Goal: Task Accomplishment & Management: Manage account settings

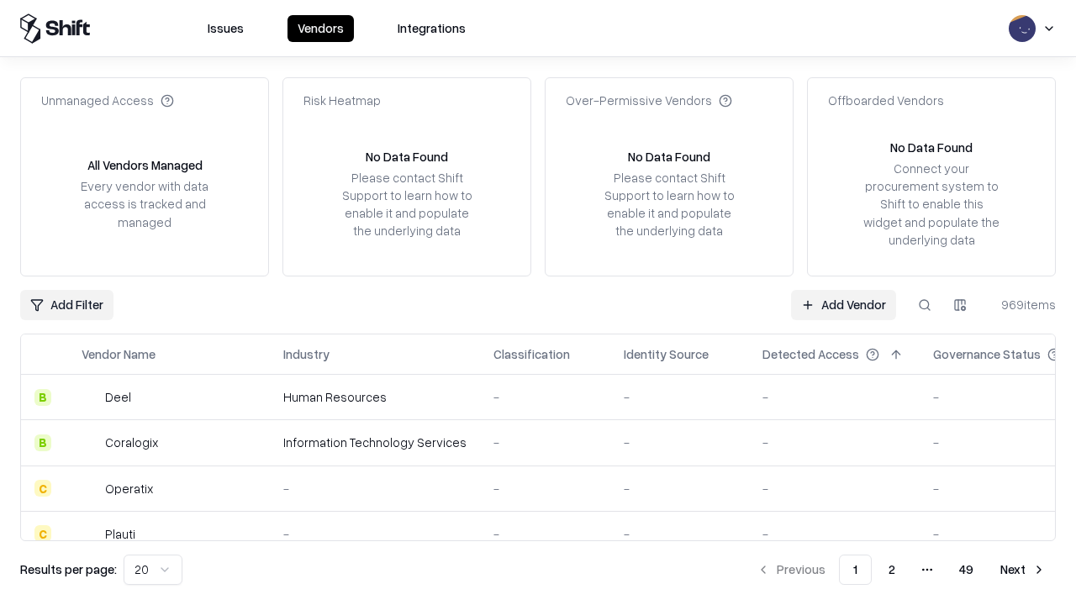
click at [843, 304] on link "Add Vendor" at bounding box center [843, 305] width 105 height 30
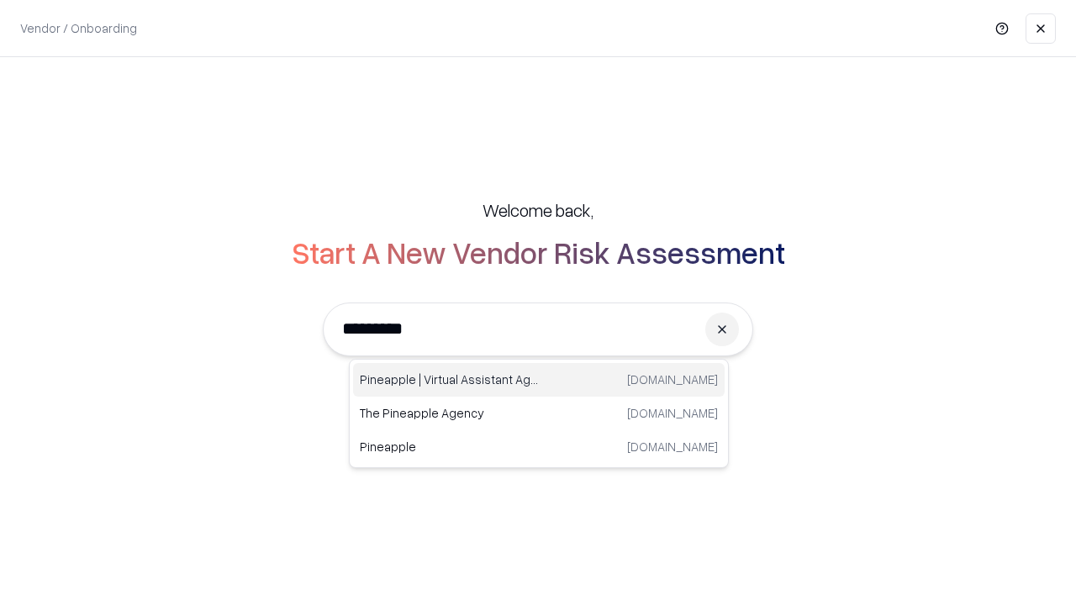
click at [539, 380] on div "Pineapple | Virtual Assistant Agency trypineapple.com" at bounding box center [539, 380] width 372 height 34
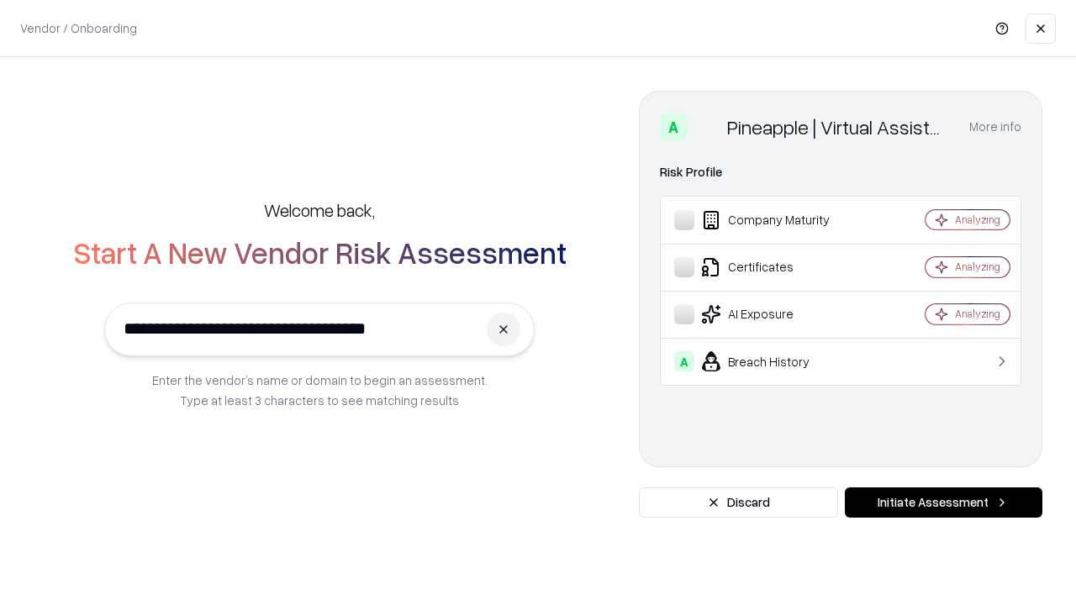
type input "**********"
click at [943, 503] on button "Initiate Assessment" at bounding box center [944, 503] width 198 height 30
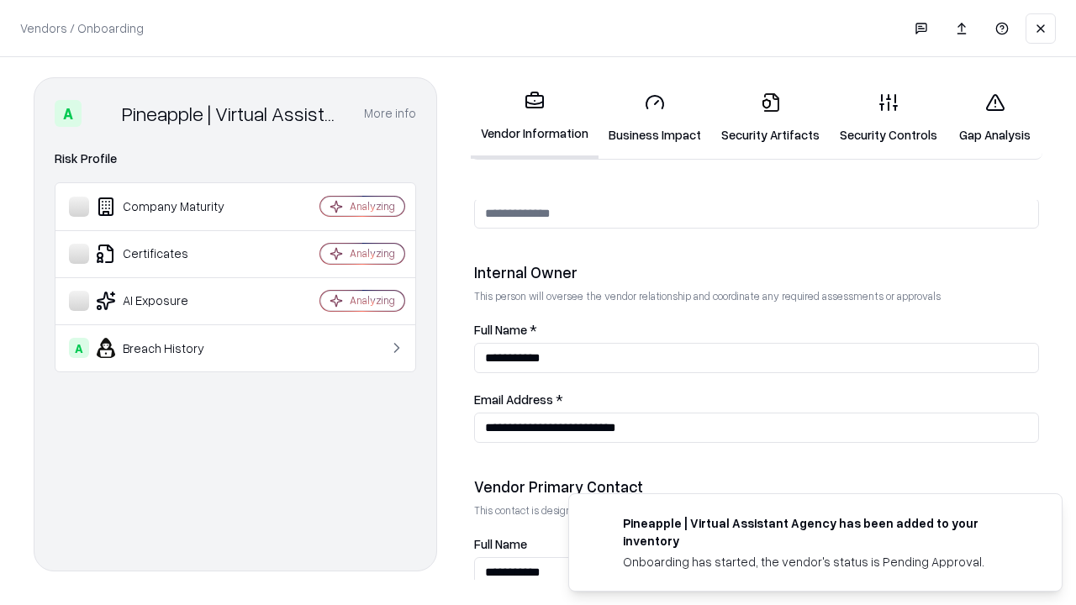
scroll to position [871, 0]
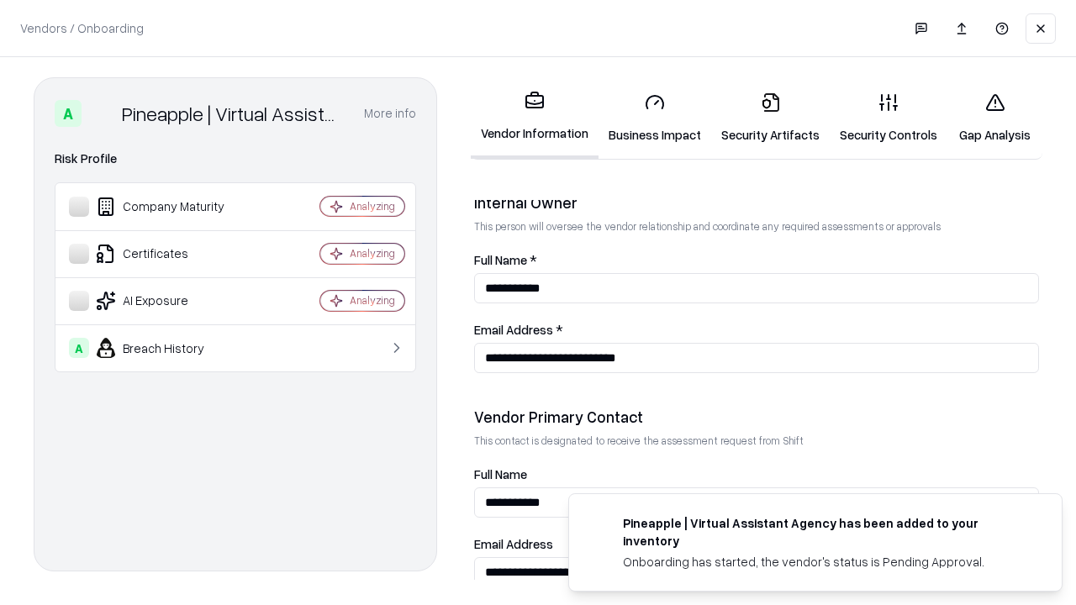
click at [655, 118] on link "Business Impact" at bounding box center [655, 118] width 113 height 78
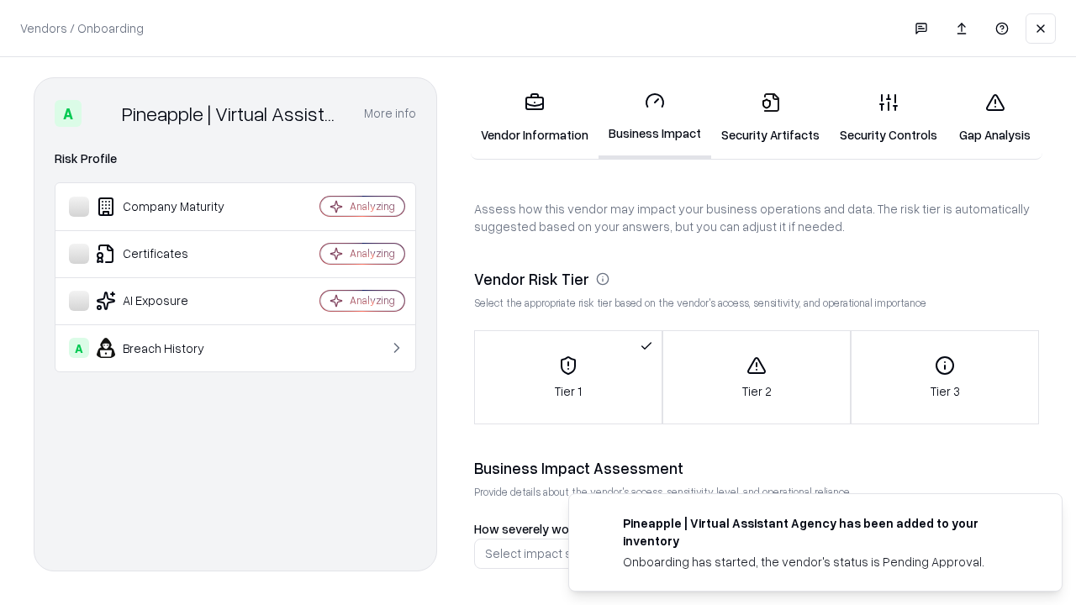
click at [770, 118] on link "Security Artifacts" at bounding box center [770, 118] width 119 height 78
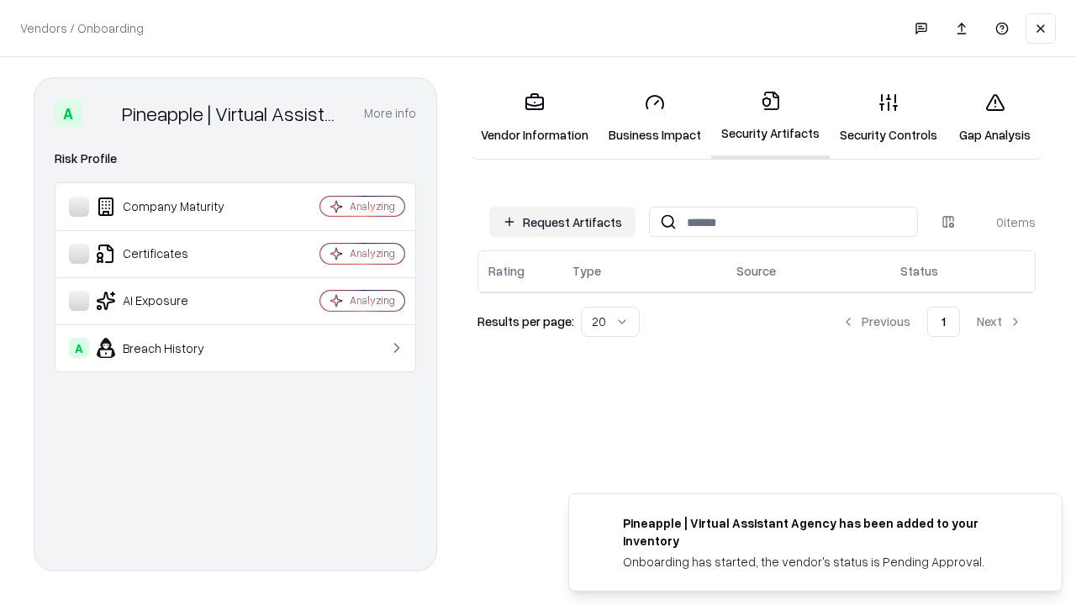
click at [562, 222] on button "Request Artifacts" at bounding box center [562, 222] width 146 height 30
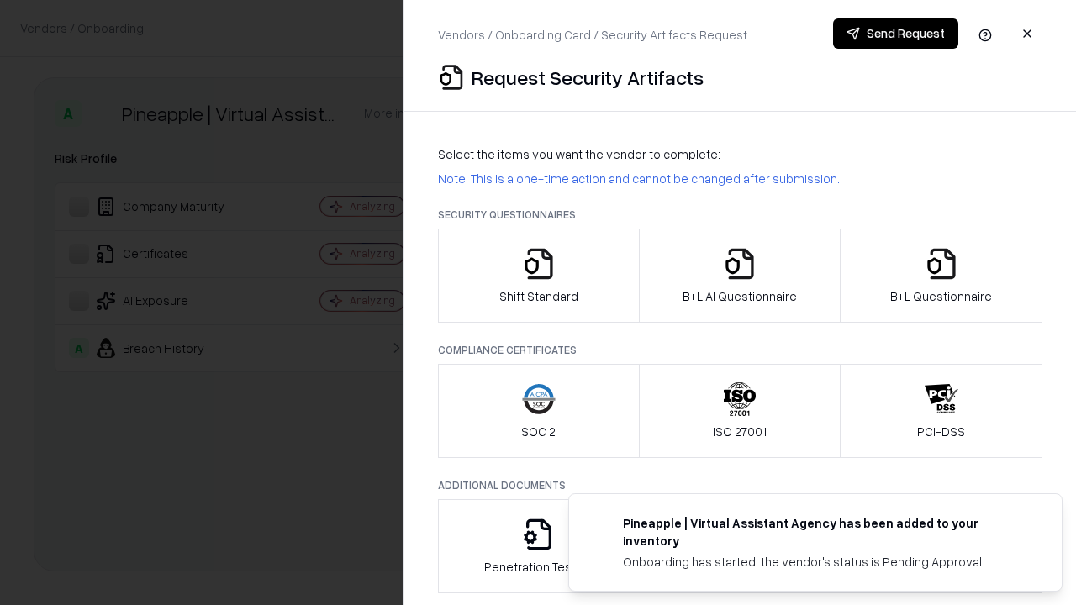
click at [538, 276] on icon "button" at bounding box center [539, 264] width 34 height 34
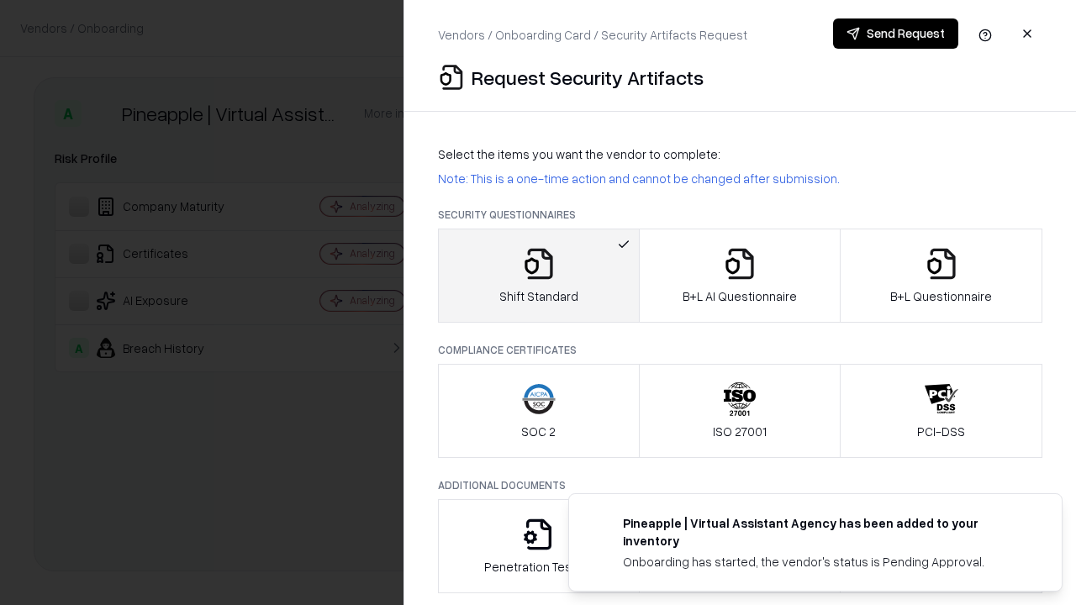
click at [895, 34] on button "Send Request" at bounding box center [895, 33] width 125 height 30
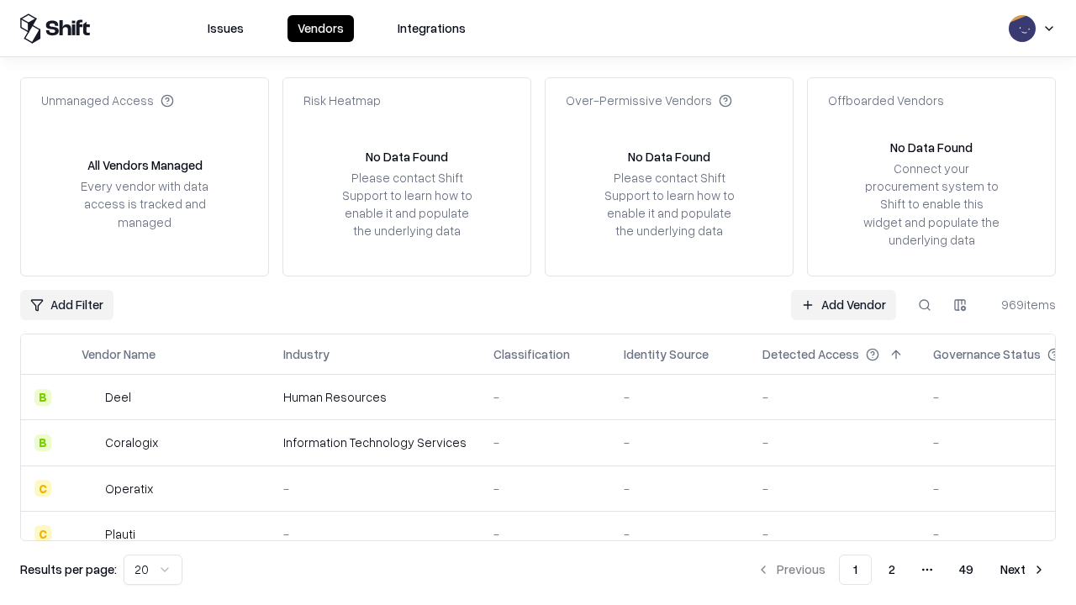
click at [925, 304] on button at bounding box center [925, 305] width 30 height 30
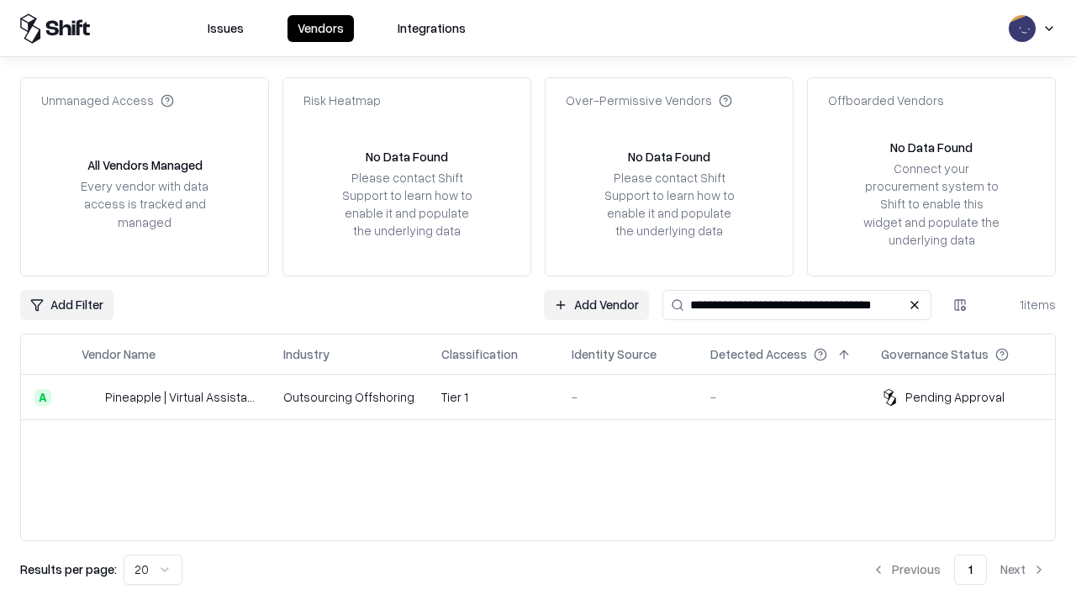
type input "**********"
click at [548, 397] on td "Tier 1" at bounding box center [493, 397] width 130 height 45
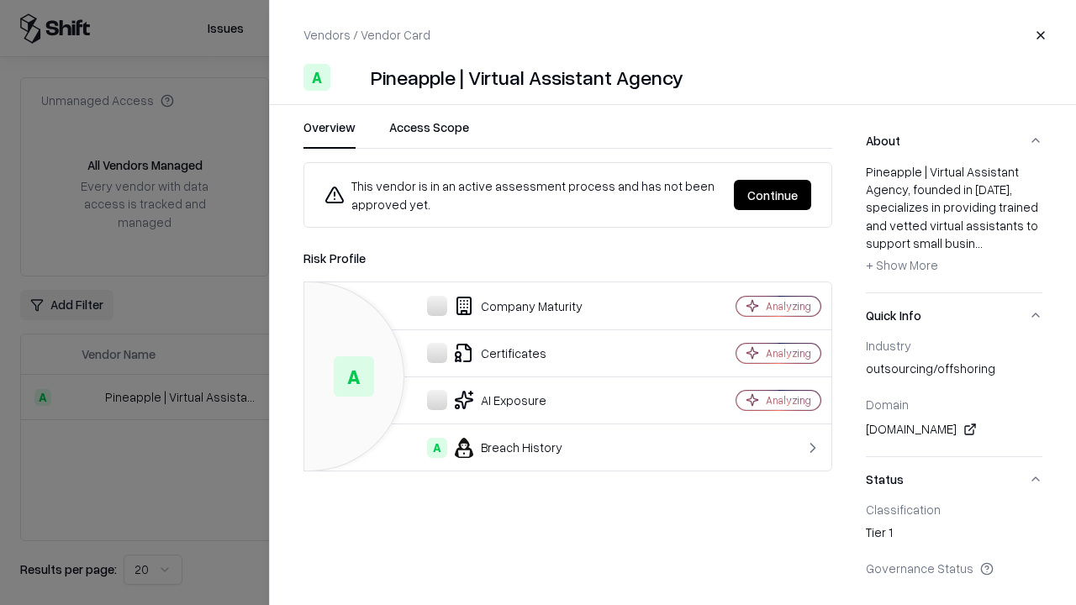
click at [773, 195] on button "Continue" at bounding box center [772, 195] width 77 height 30
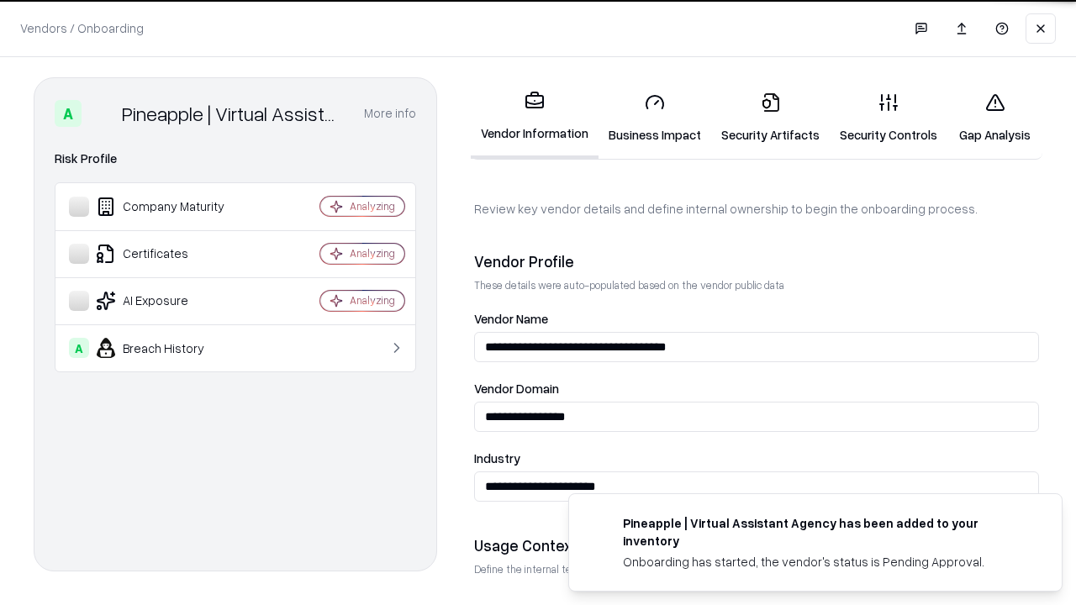
click at [770, 118] on link "Security Artifacts" at bounding box center [770, 118] width 119 height 78
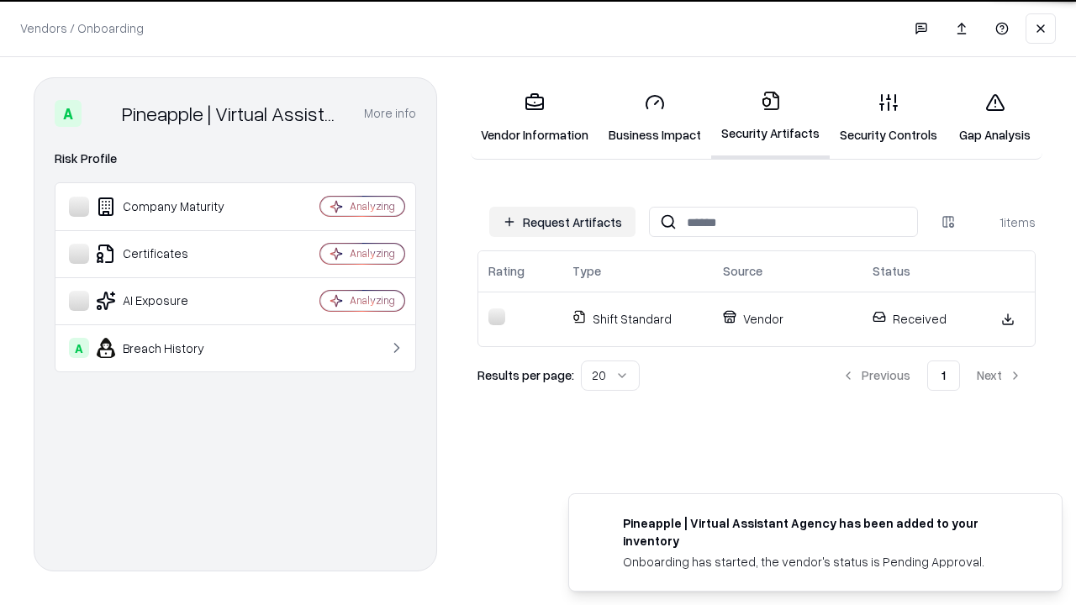
click at [889, 118] on link "Security Controls" at bounding box center [889, 118] width 118 height 78
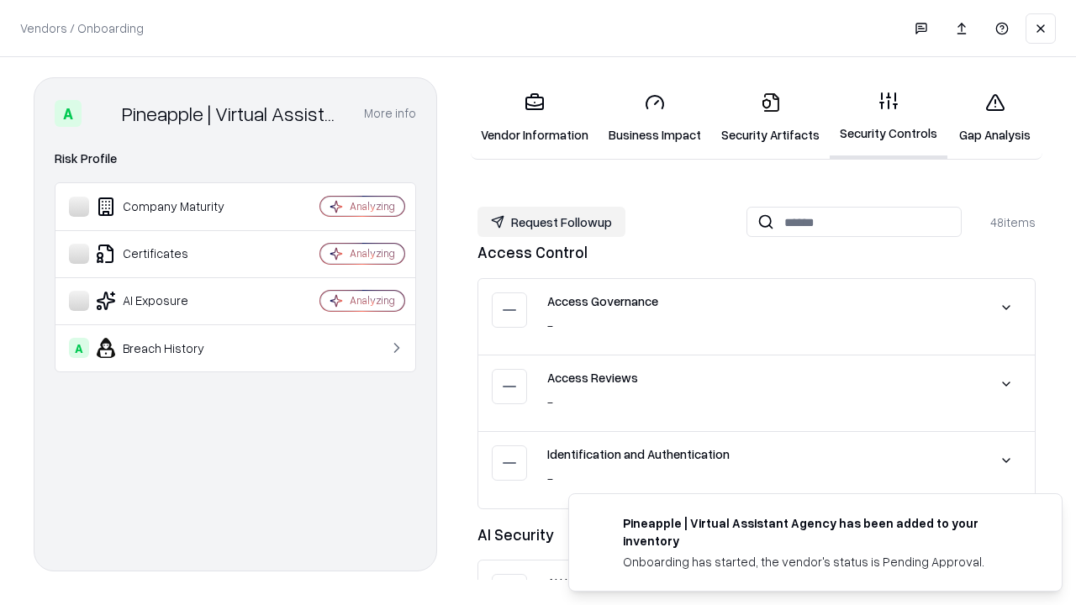
click at [552, 221] on button "Request Followup" at bounding box center [552, 222] width 148 height 30
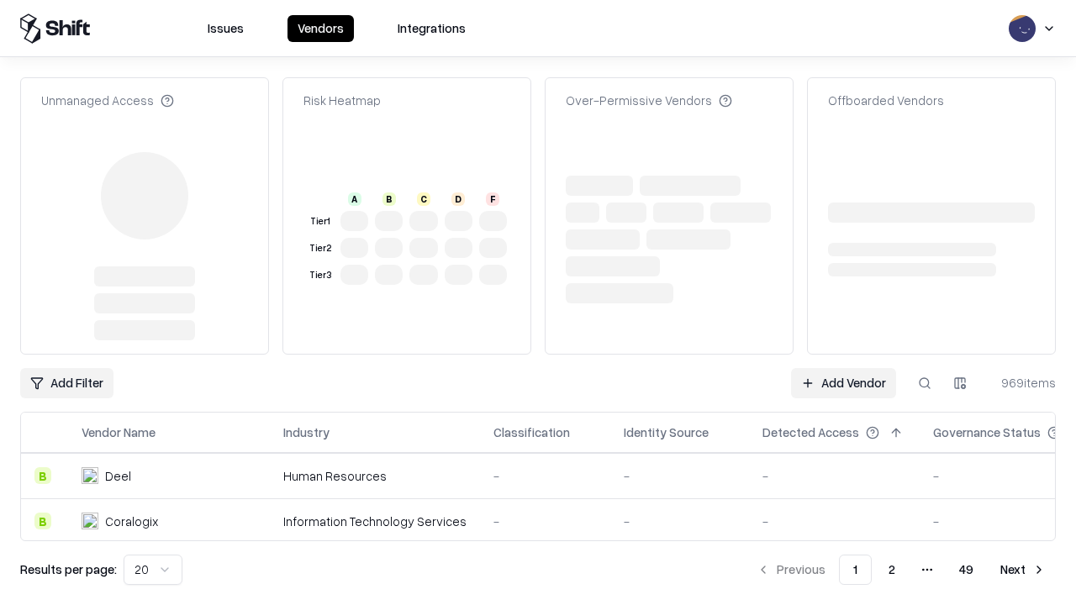
click at [843, 368] on link "Add Vendor" at bounding box center [843, 383] width 105 height 30
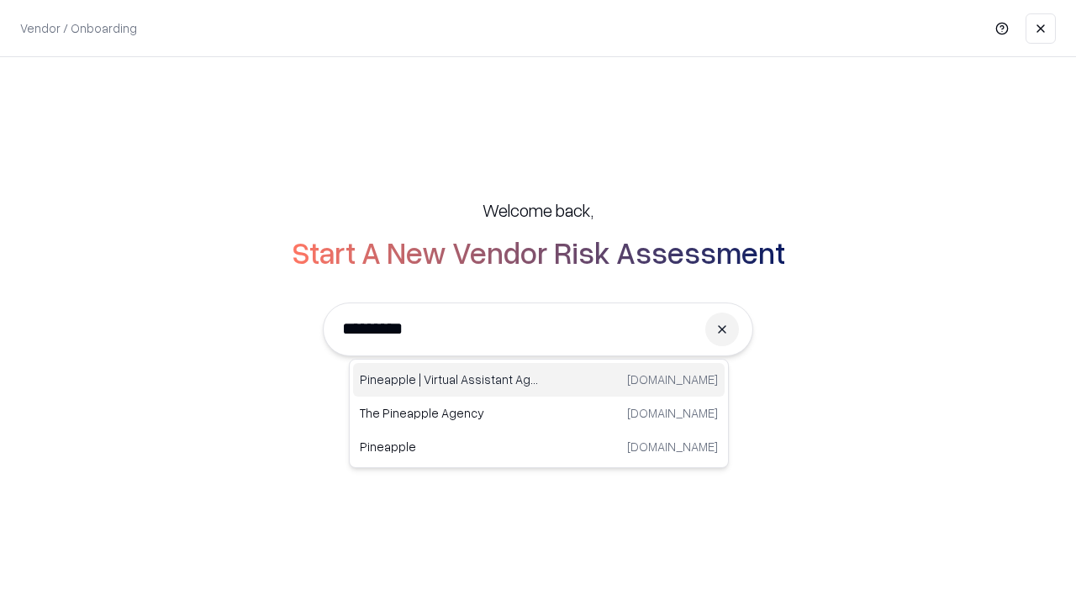
click at [539, 380] on div "Pineapple | Virtual Assistant Agency [DOMAIN_NAME]" at bounding box center [539, 380] width 372 height 34
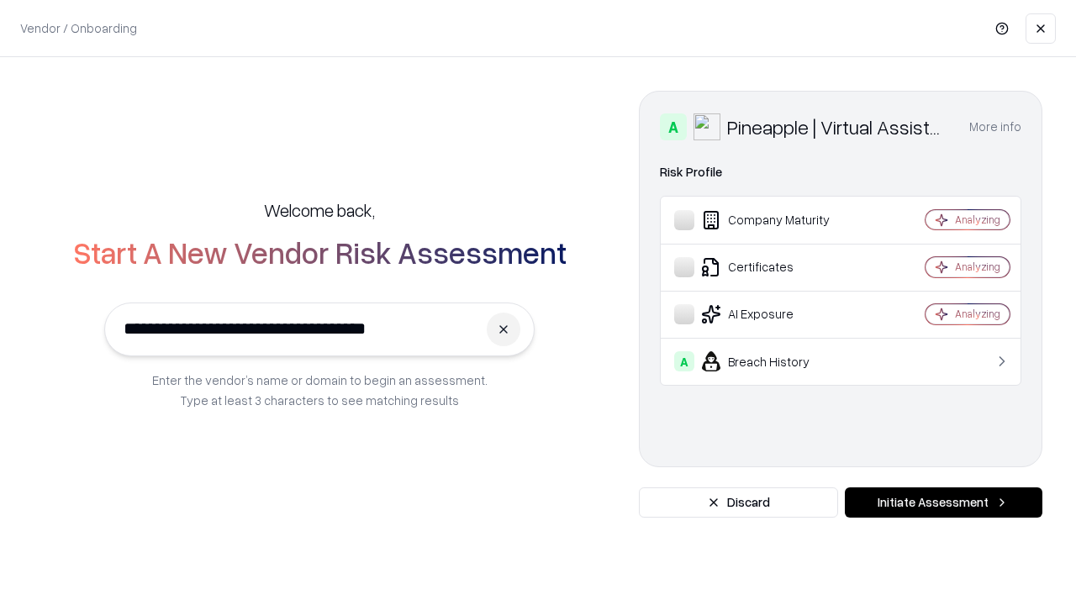
type input "**********"
click at [943, 503] on button "Initiate Assessment" at bounding box center [944, 503] width 198 height 30
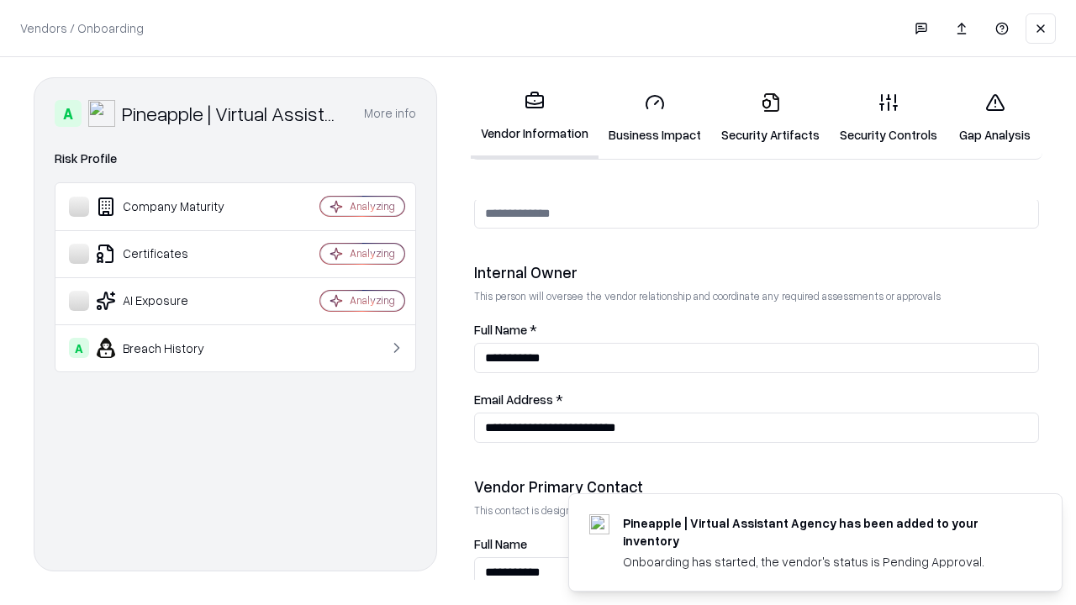
scroll to position [871, 0]
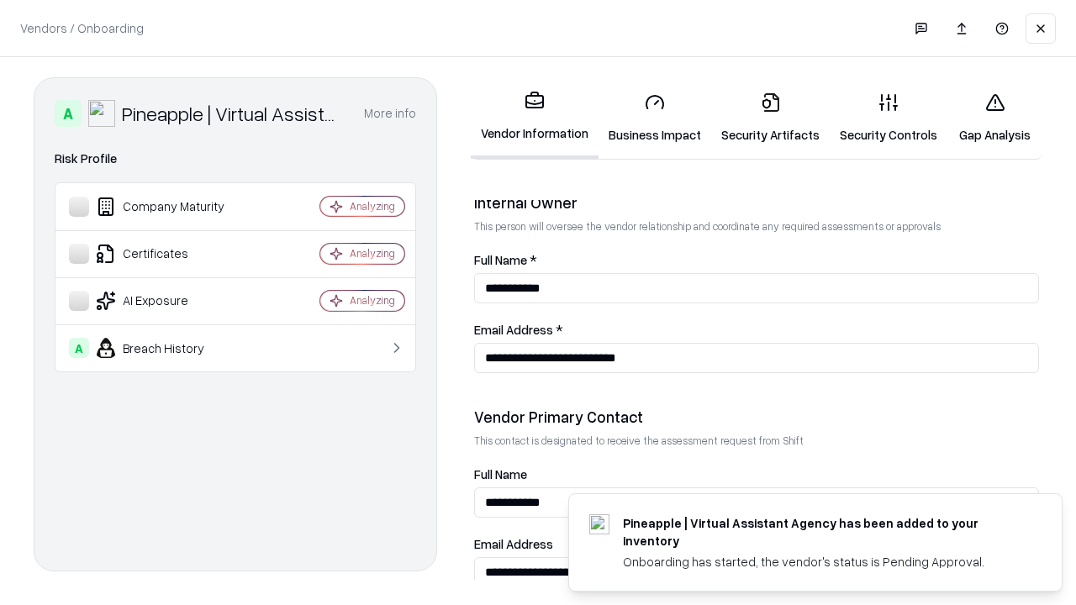
click at [995, 118] on link "Gap Analysis" at bounding box center [995, 118] width 95 height 78
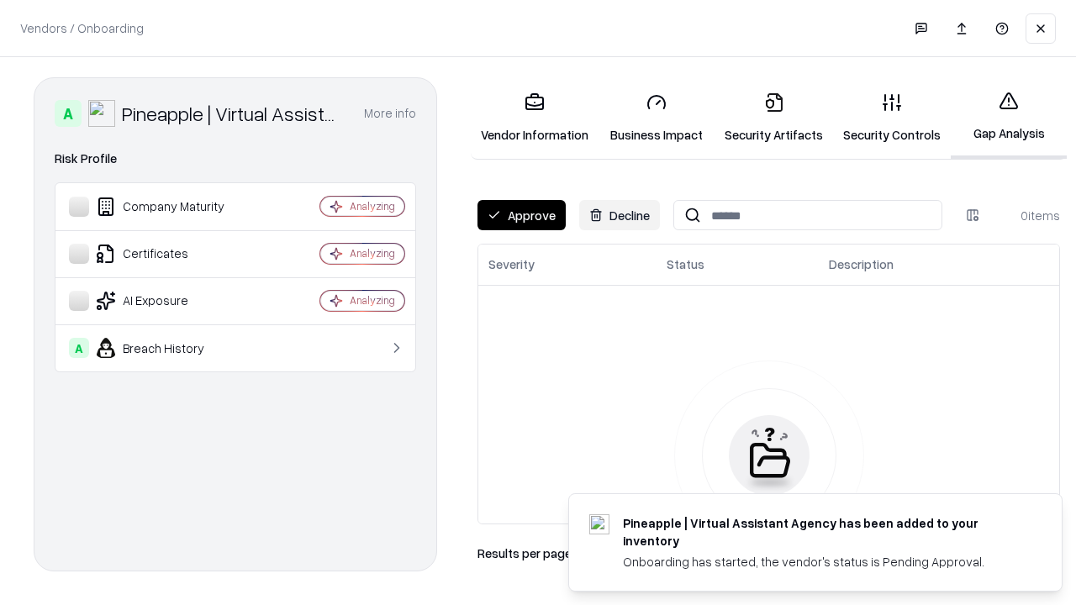
click at [521, 215] on button "Approve" at bounding box center [522, 215] width 88 height 30
